Goal: Leave review/rating: Share an evaluation or opinion about a product, service, or content

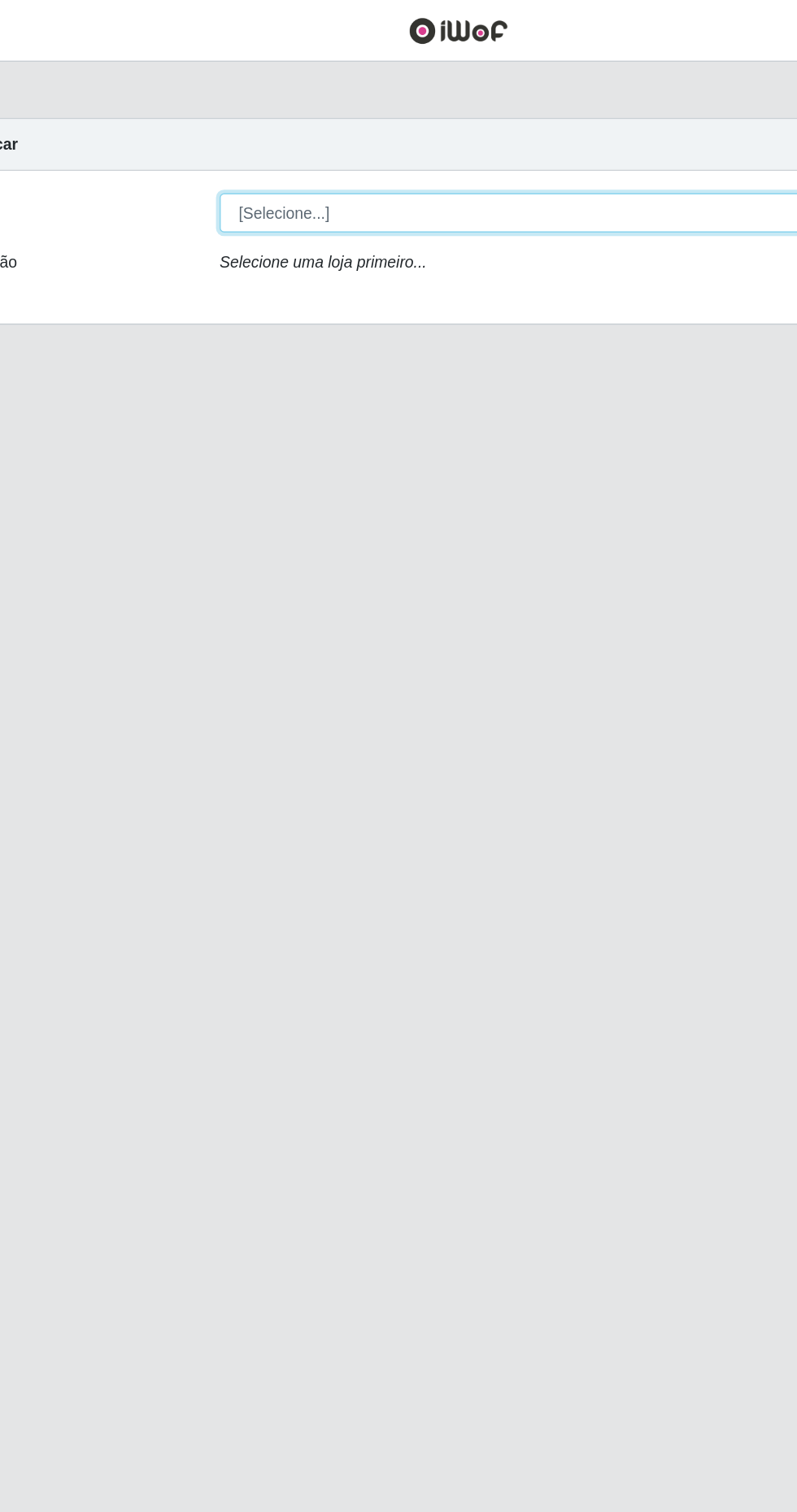
click at [511, 157] on select "[Selecione...] Extrabom - Loja 40 [GEOGRAPHIC_DATA]" at bounding box center [491, 155] width 529 height 29
select select "538"
click at [226, 140] on select "[Selecione...] Extrabom - Loja 40 [GEOGRAPHIC_DATA]" at bounding box center [491, 155] width 529 height 29
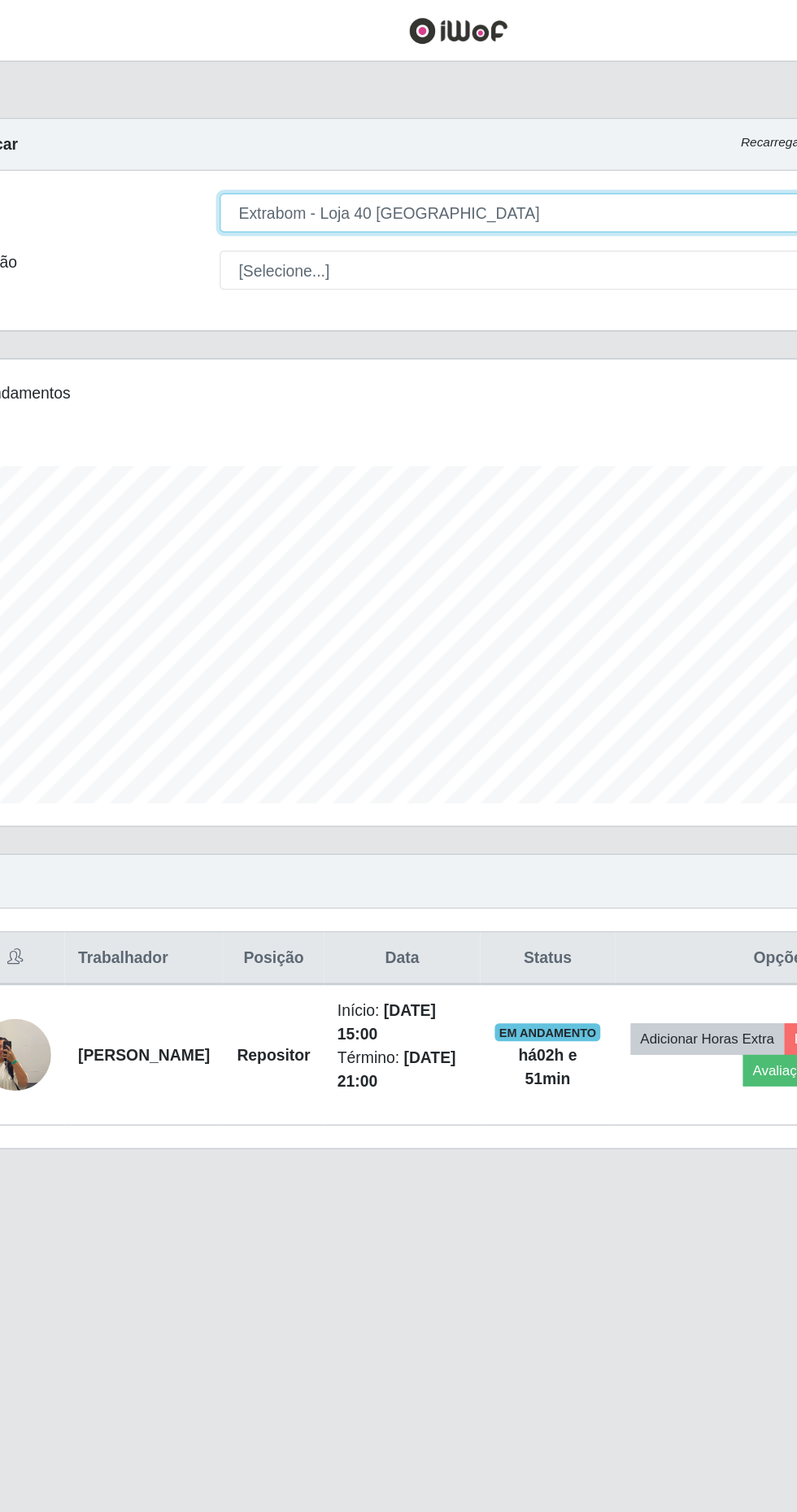
scroll to position [338, 747]
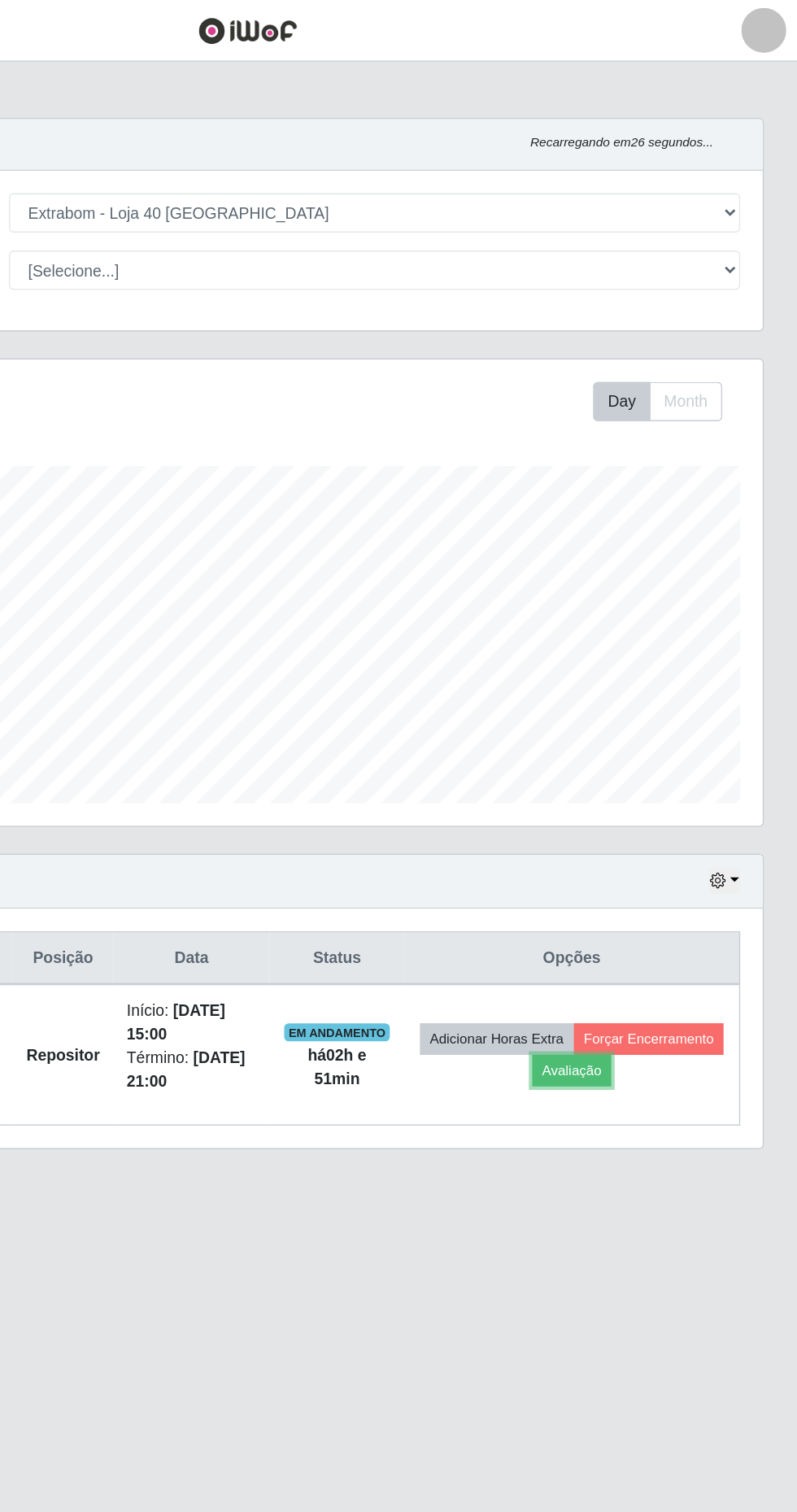
click at [663, 775] on button "Avaliação" at bounding box center [634, 774] width 58 height 22
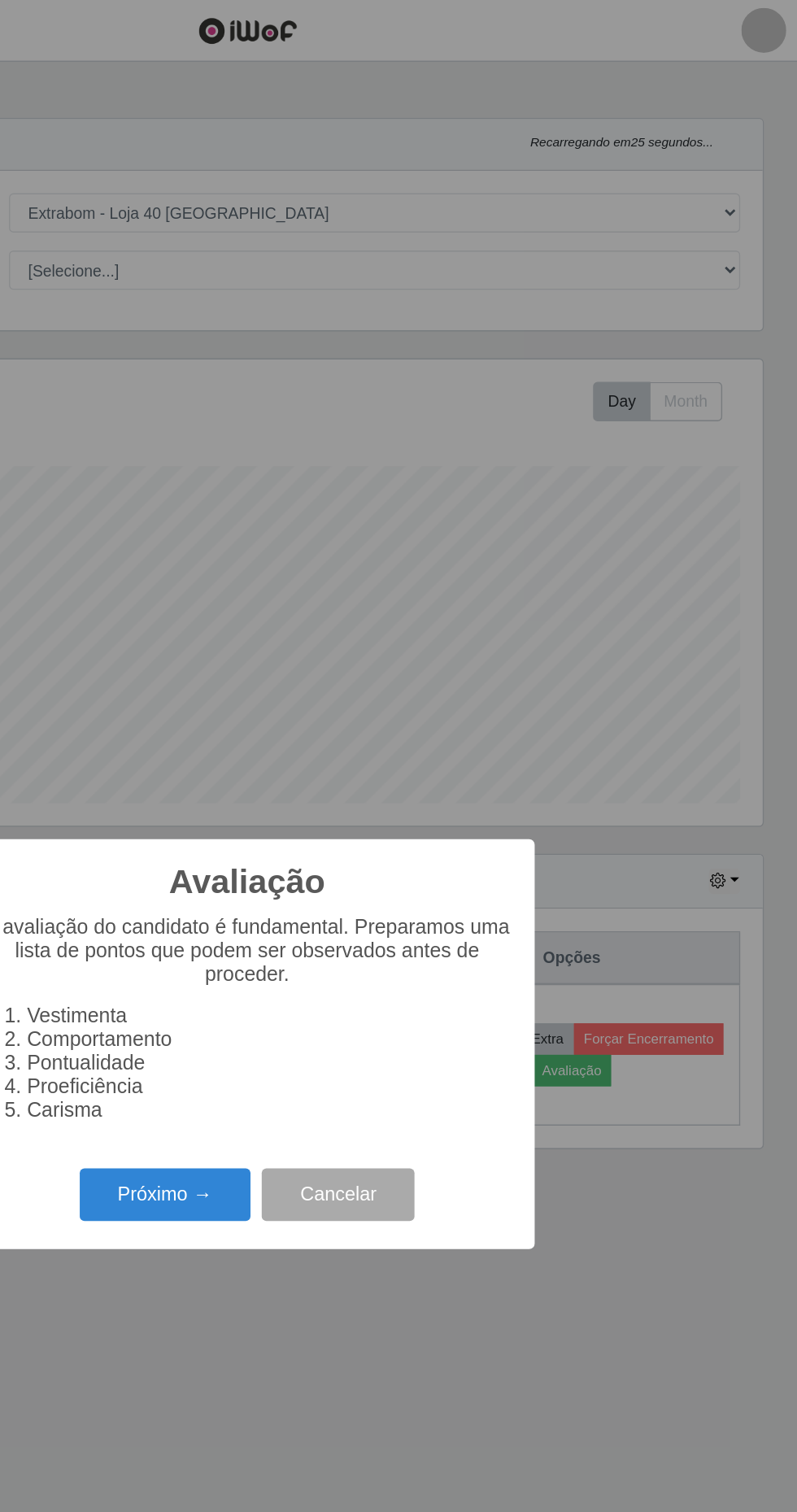
click at [355, 875] on button "Próximo →" at bounding box center [340, 865] width 124 height 39
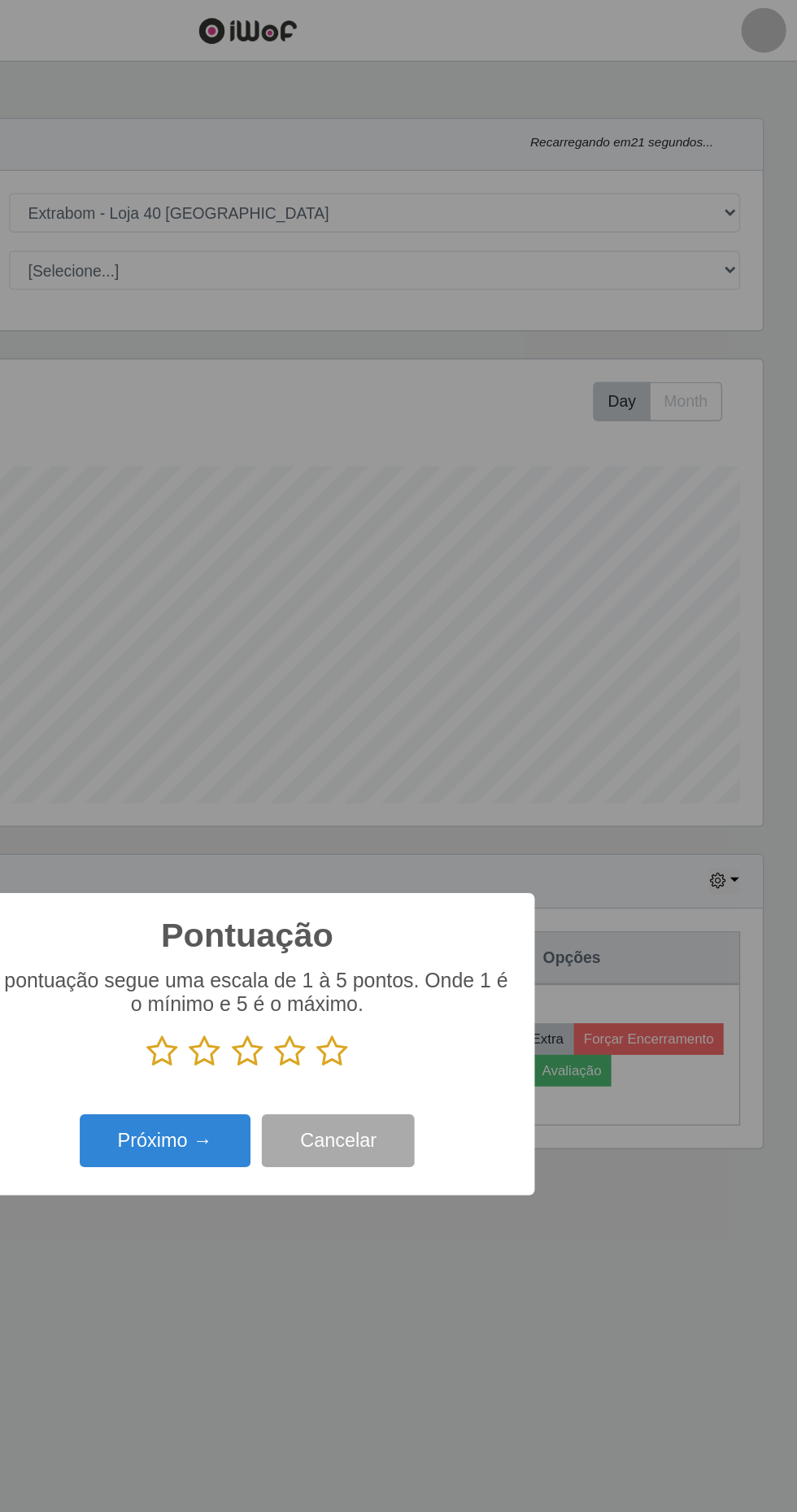
click at [397, 768] on icon at bounding box center [398, 761] width 22 height 24
click at [387, 774] on input "radio" at bounding box center [387, 774] width 0 height 0
click at [332, 831] on button "Próximo →" at bounding box center [340, 826] width 124 height 39
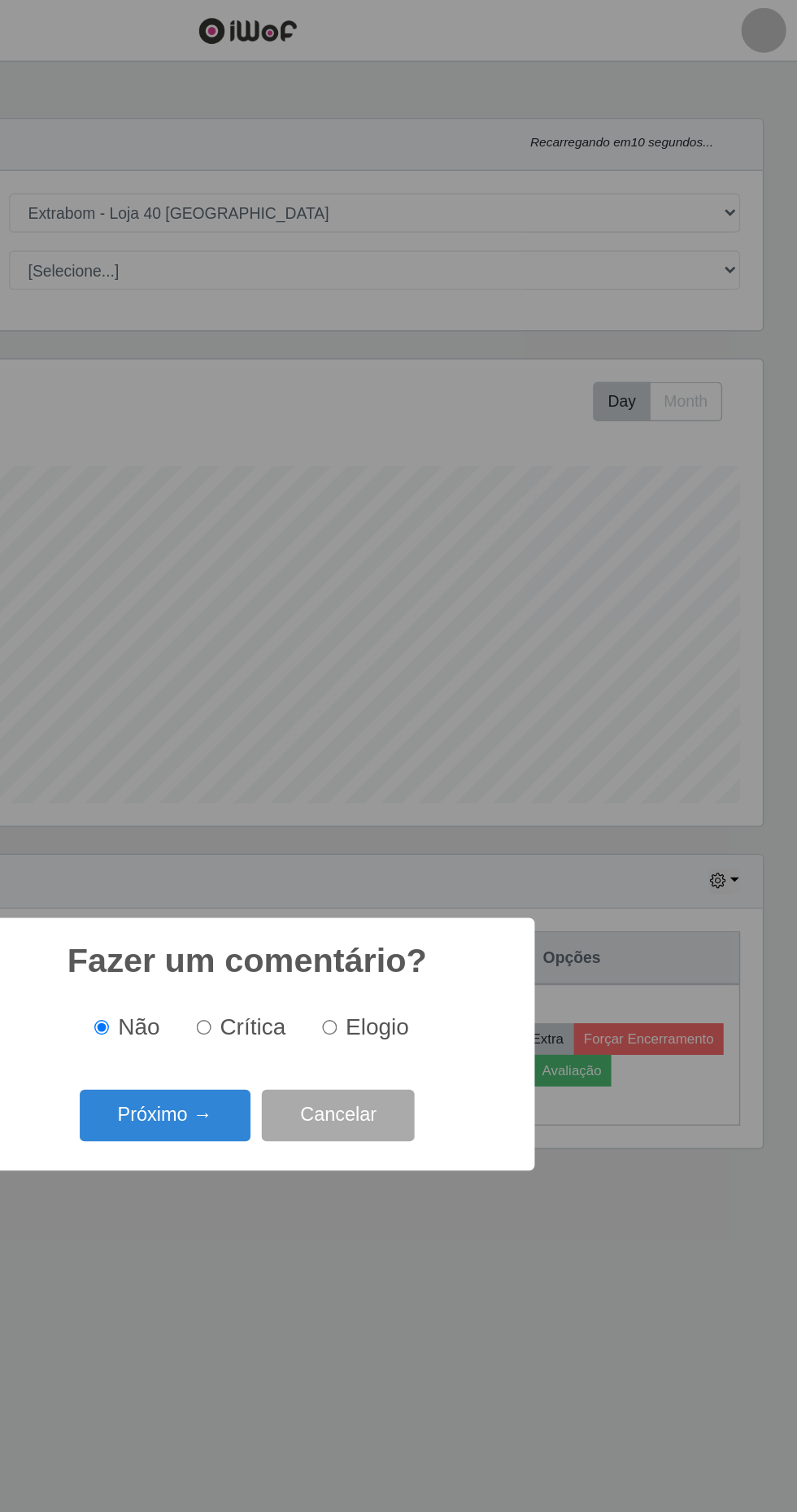
click at [318, 805] on button "Próximo →" at bounding box center [340, 808] width 124 height 39
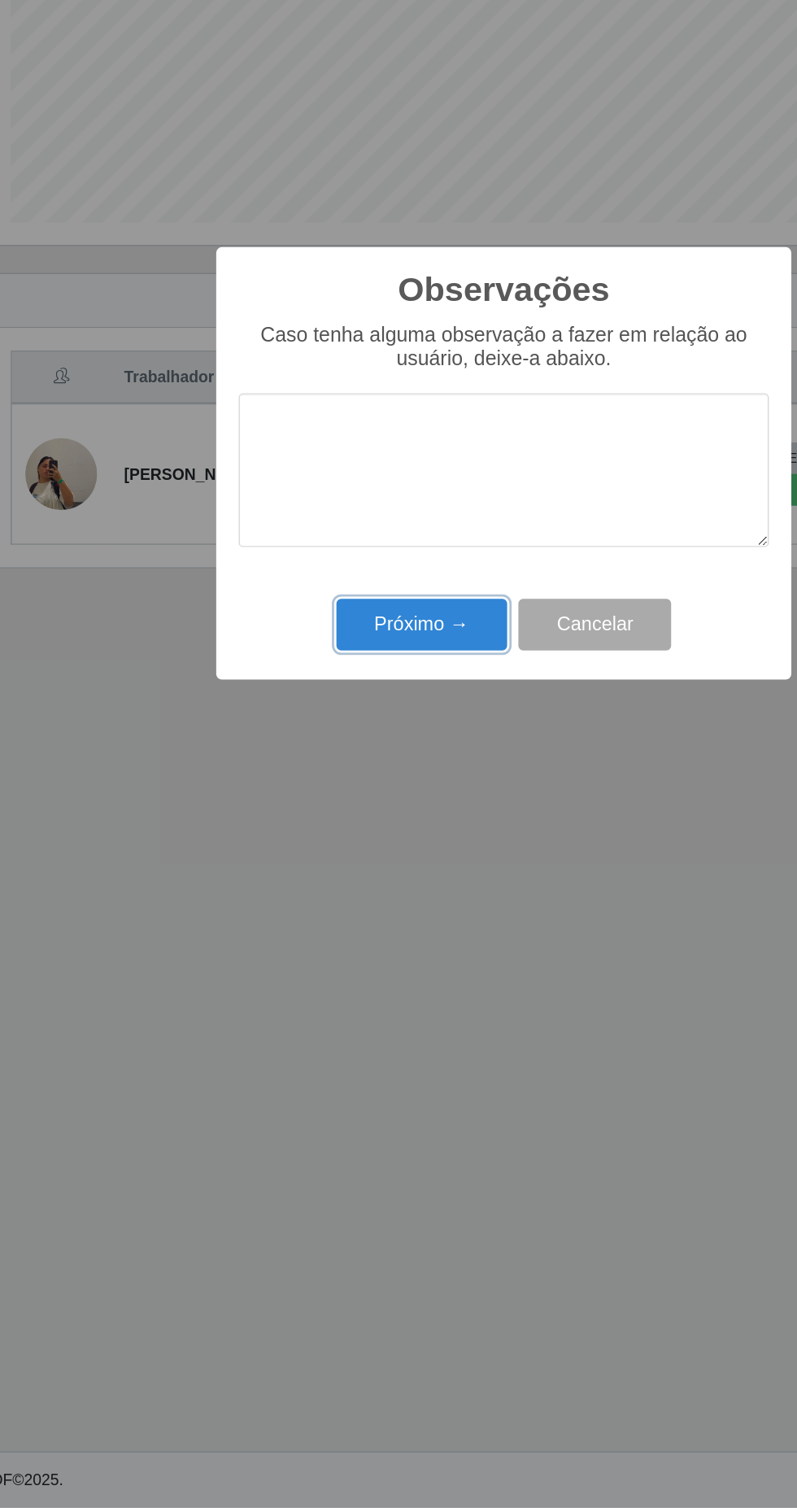
click at [341, 873] on button "Próximo →" at bounding box center [340, 873] width 124 height 39
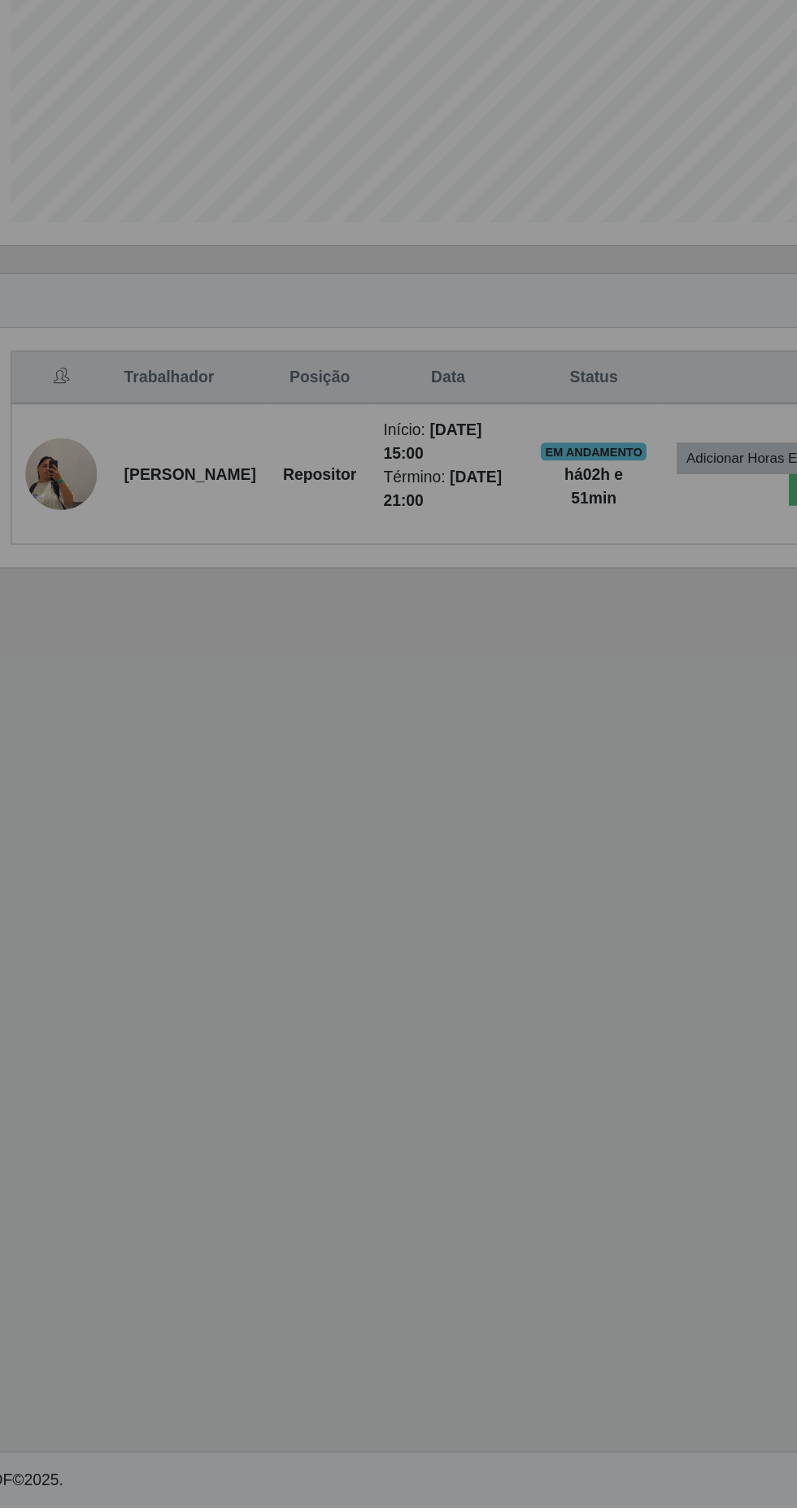
scroll to position [0, 0]
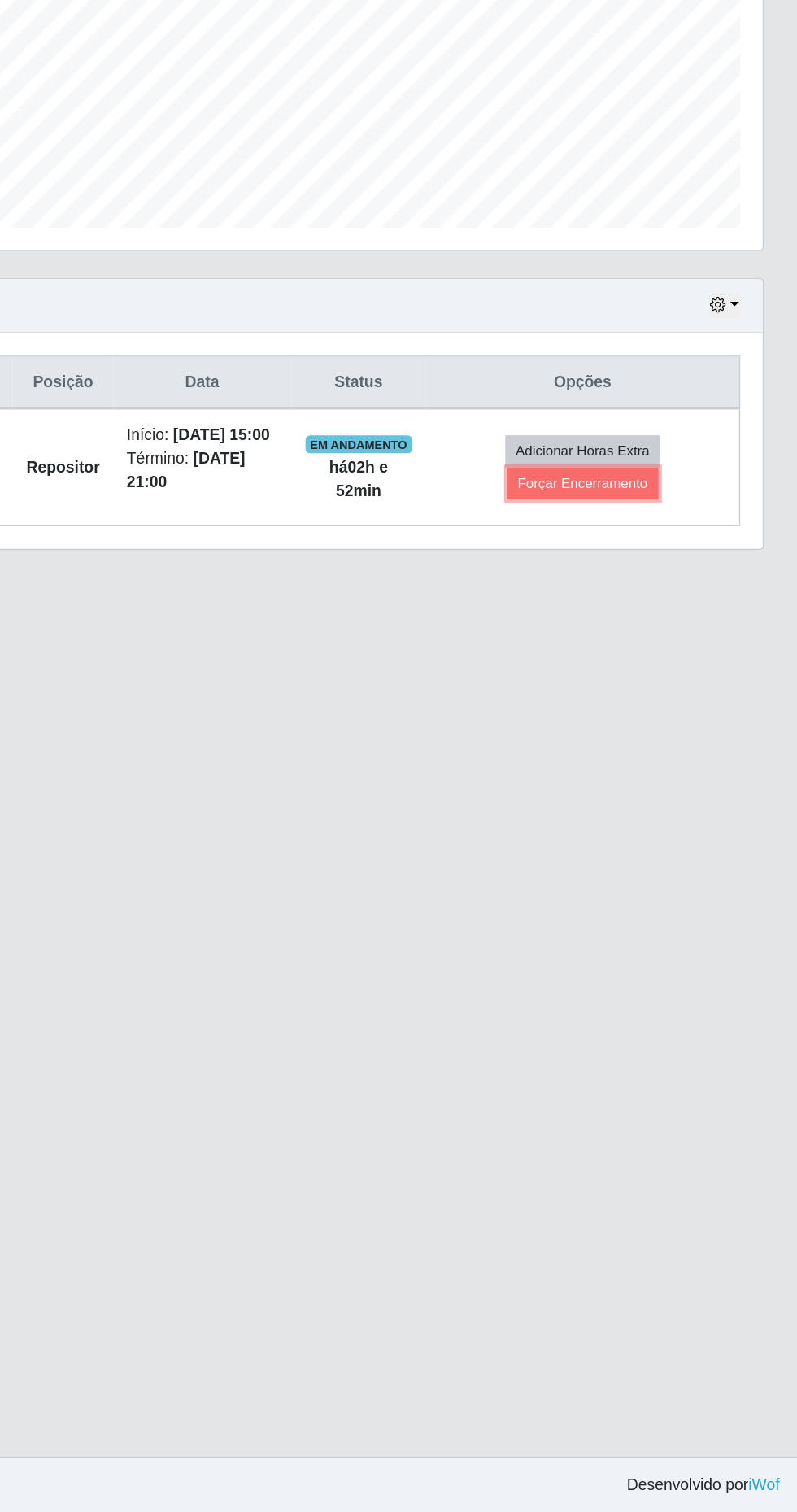
click at [660, 774] on button "Forçar Encerramento" at bounding box center [642, 766] width 109 height 22
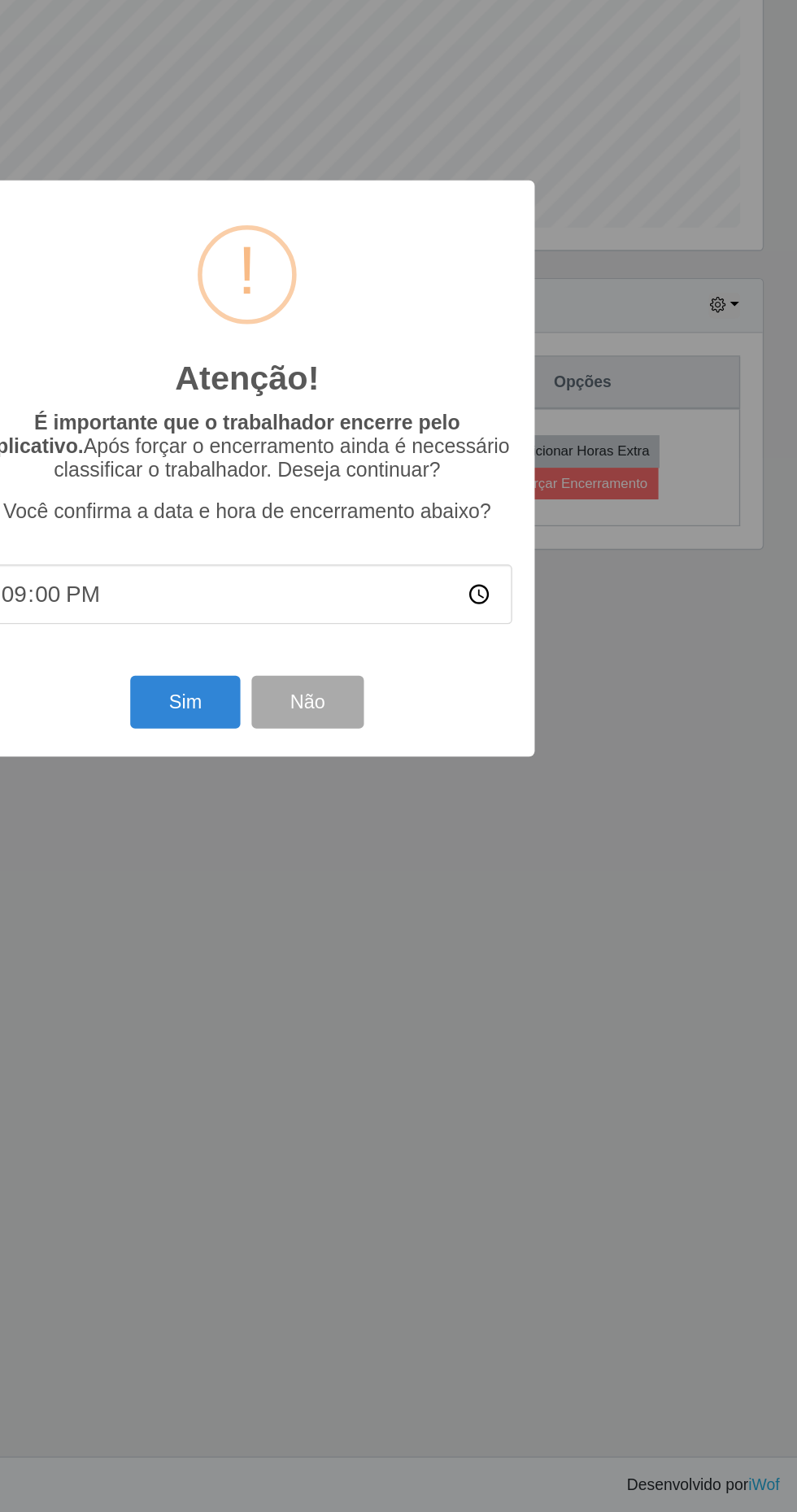
click at [485, 856] on input "21:00" at bounding box center [398, 847] width 384 height 43
type input "17:52"
click at [358, 927] on button "Sim" at bounding box center [354, 925] width 79 height 39
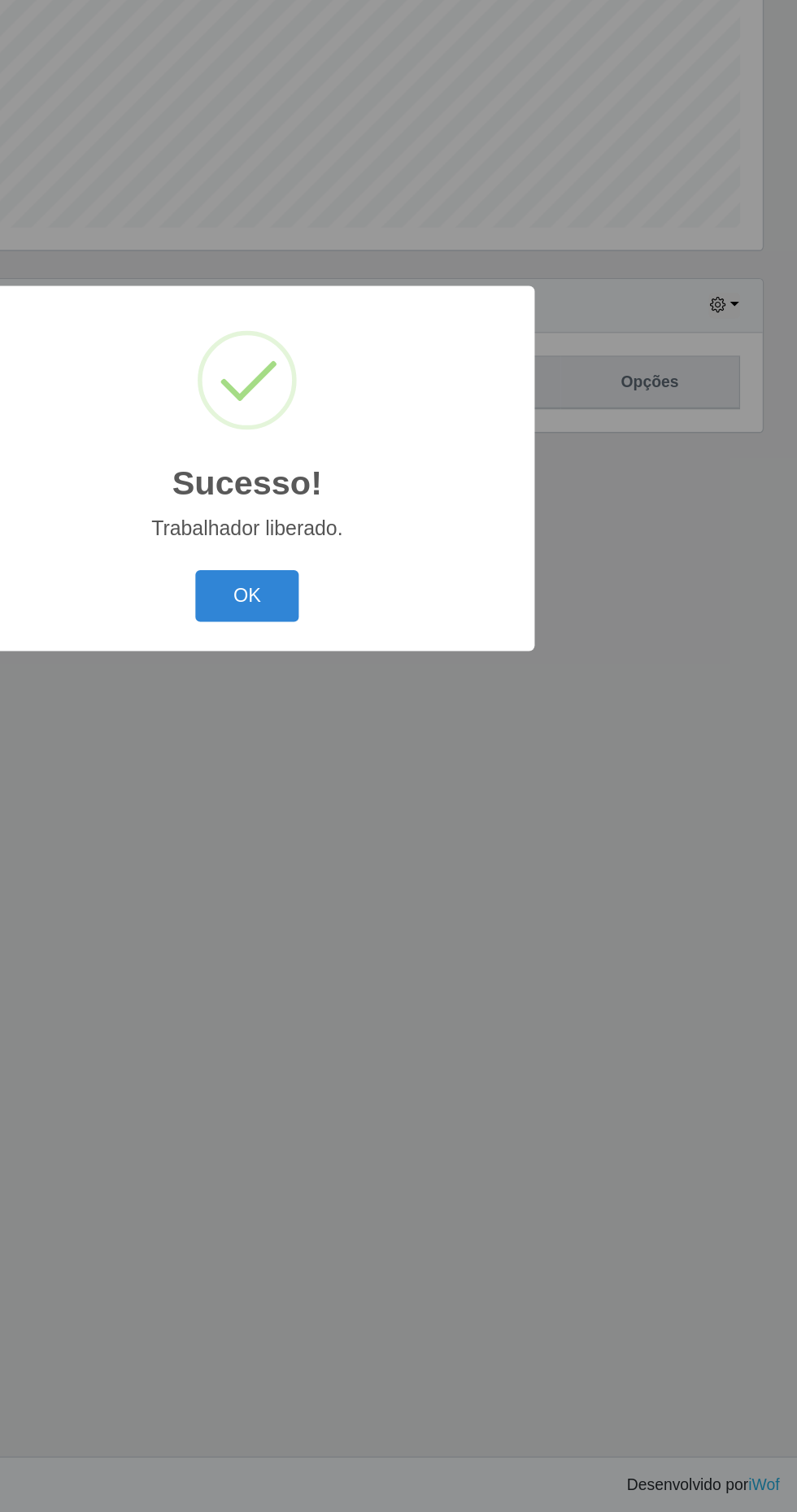
click at [412, 841] on button "OK" at bounding box center [399, 849] width 75 height 39
